Goal: Use online tool/utility: Use online tool/utility

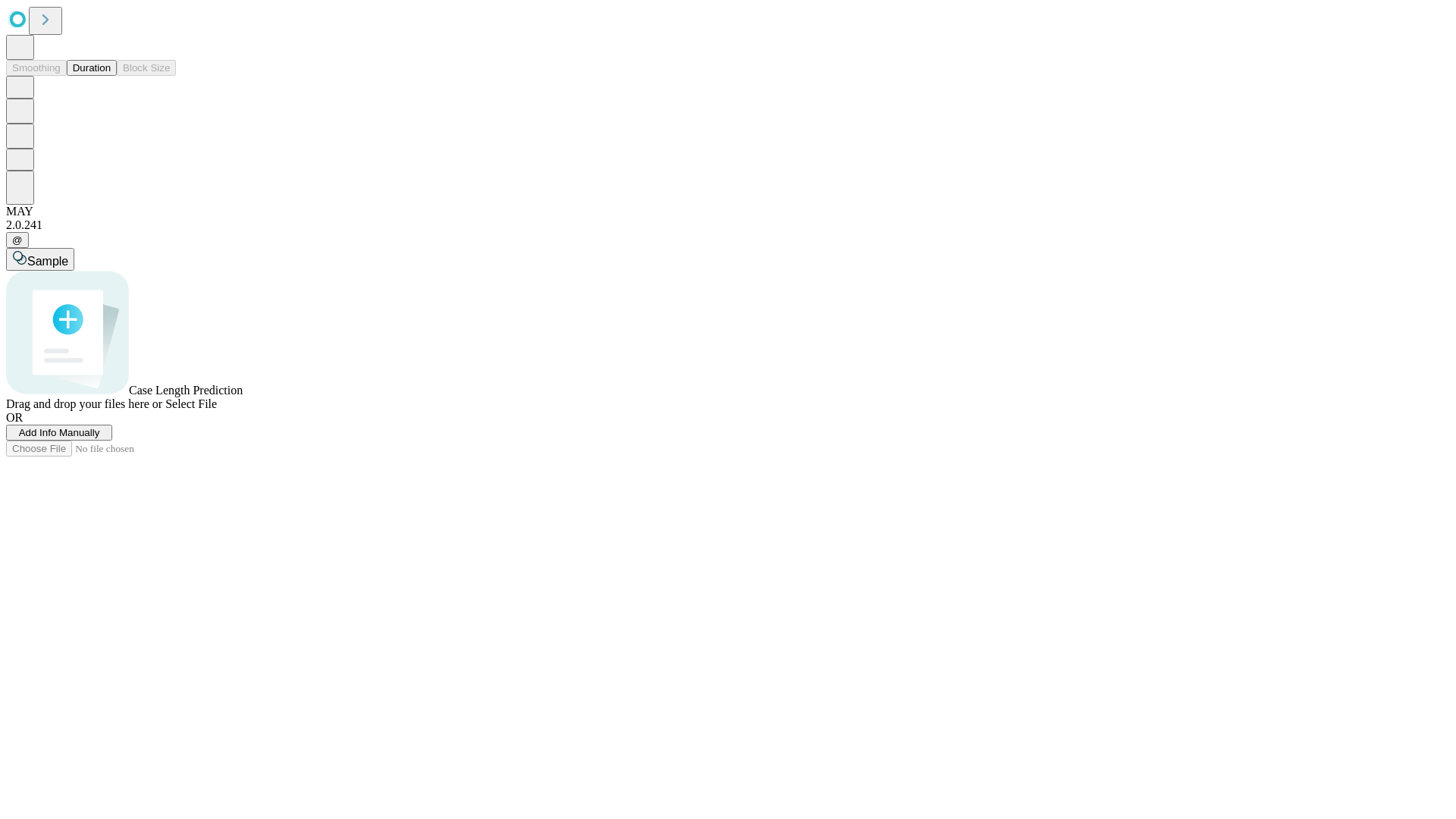
click at [111, 76] on button "Duration" at bounding box center [91, 68] width 50 height 16
click at [217, 411] on span "Select File" at bounding box center [191, 404] width 52 height 13
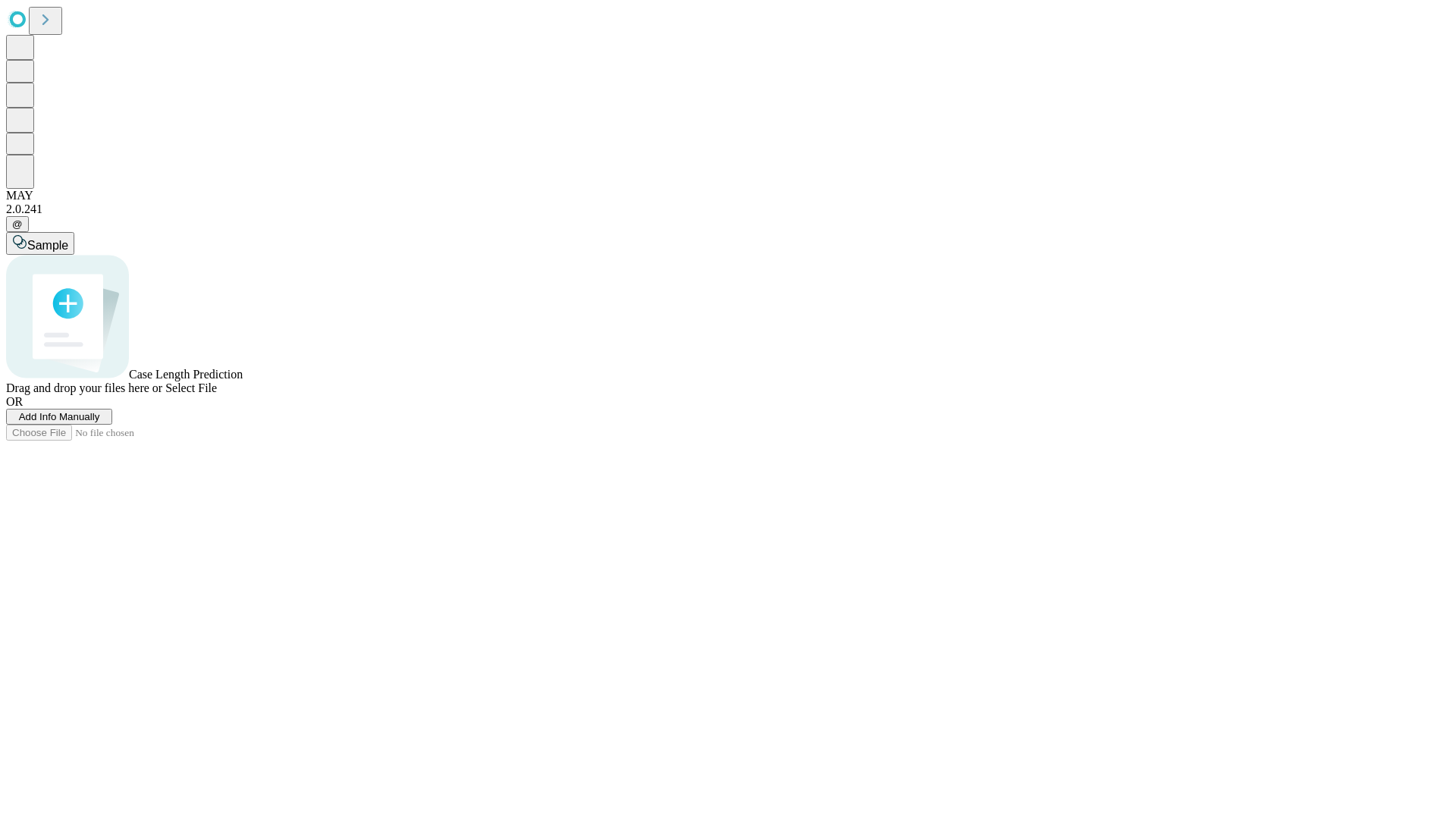
click at [217, 395] on span "Select File" at bounding box center [191, 388] width 52 height 13
